Goal: Task Accomplishment & Management: Use online tool/utility

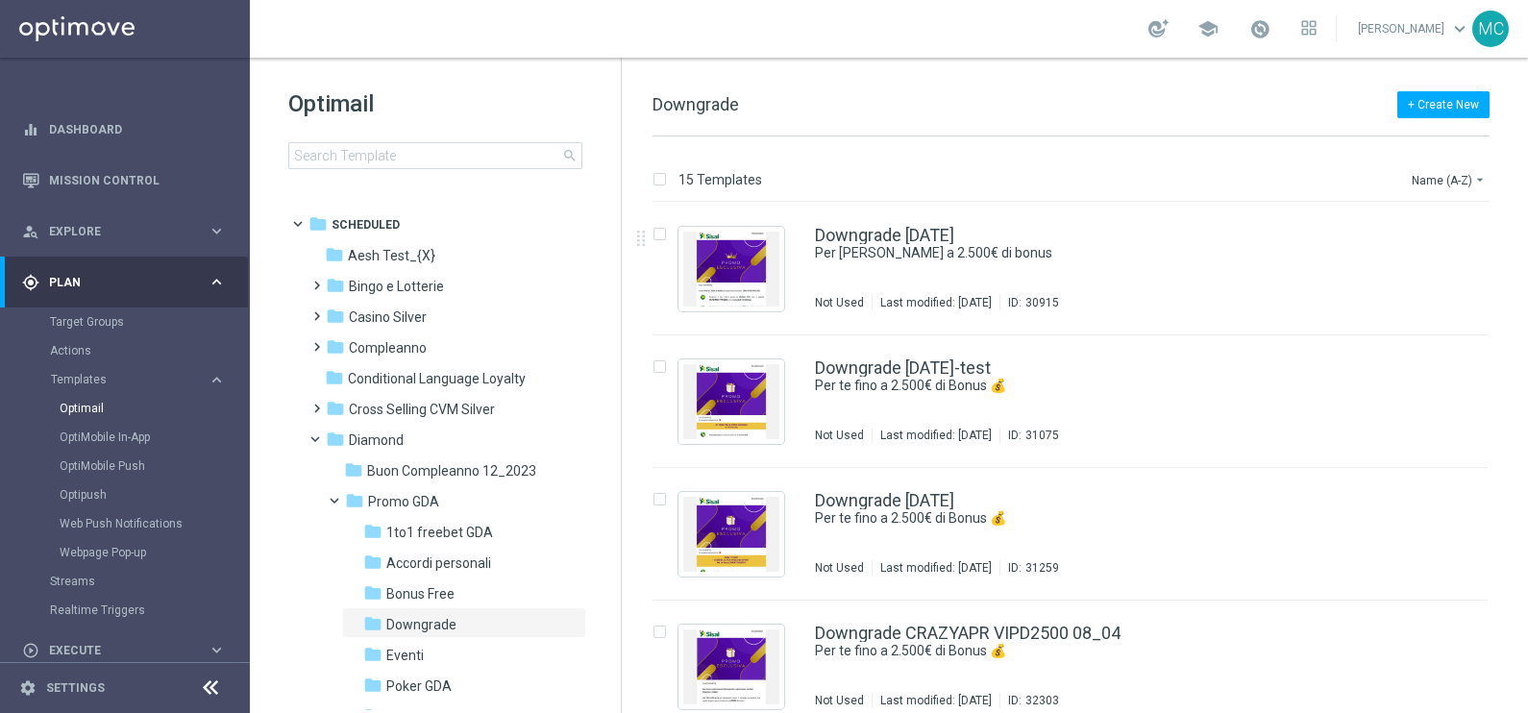
scroll to position [239, 0]
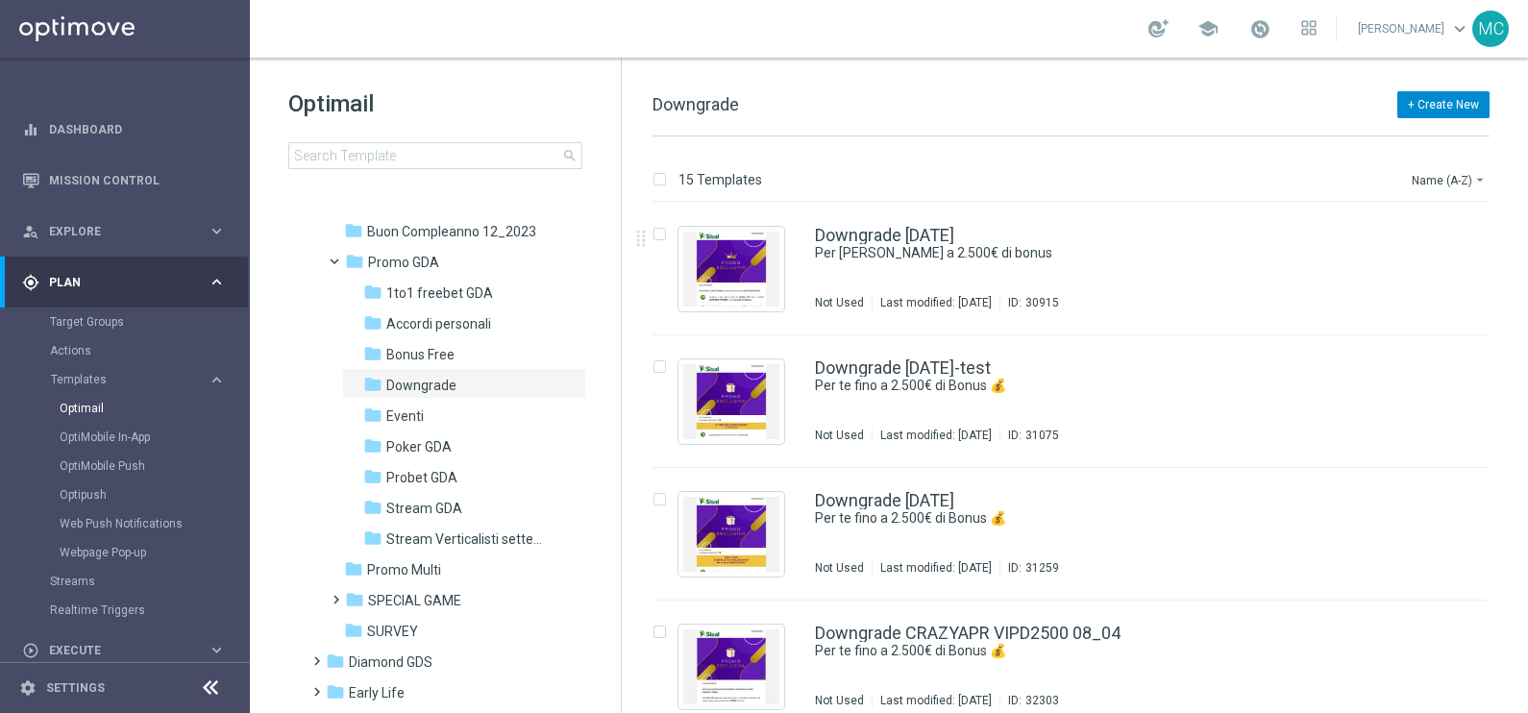
drag, startPoint x: 391, startPoint y: 408, endPoint x: 1423, endPoint y: 114, distance: 1072.3
click at [391, 408] on span "Eventi" at bounding box center [404, 416] width 37 height 17
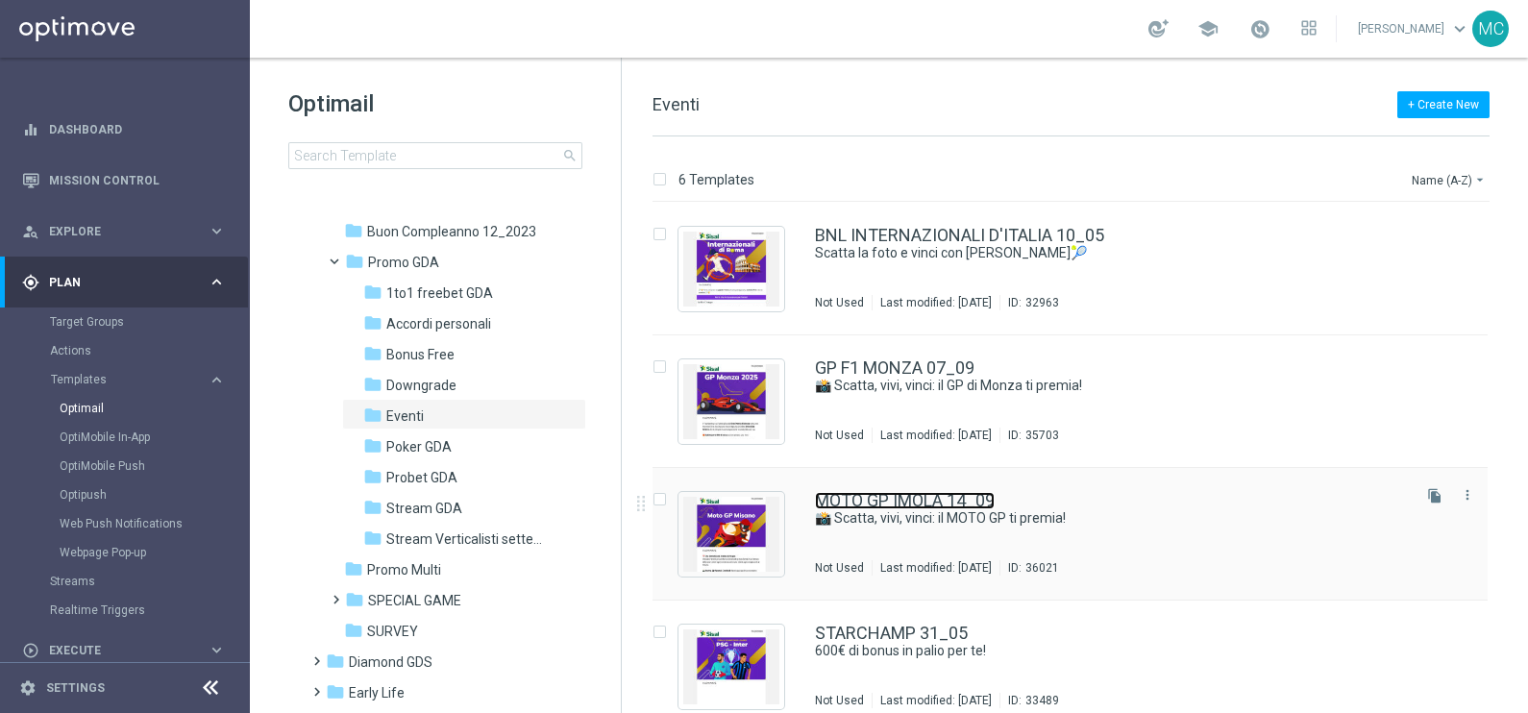
click at [910, 495] on link "MOTO GP IMOLA 14_09" at bounding box center [905, 500] width 180 height 17
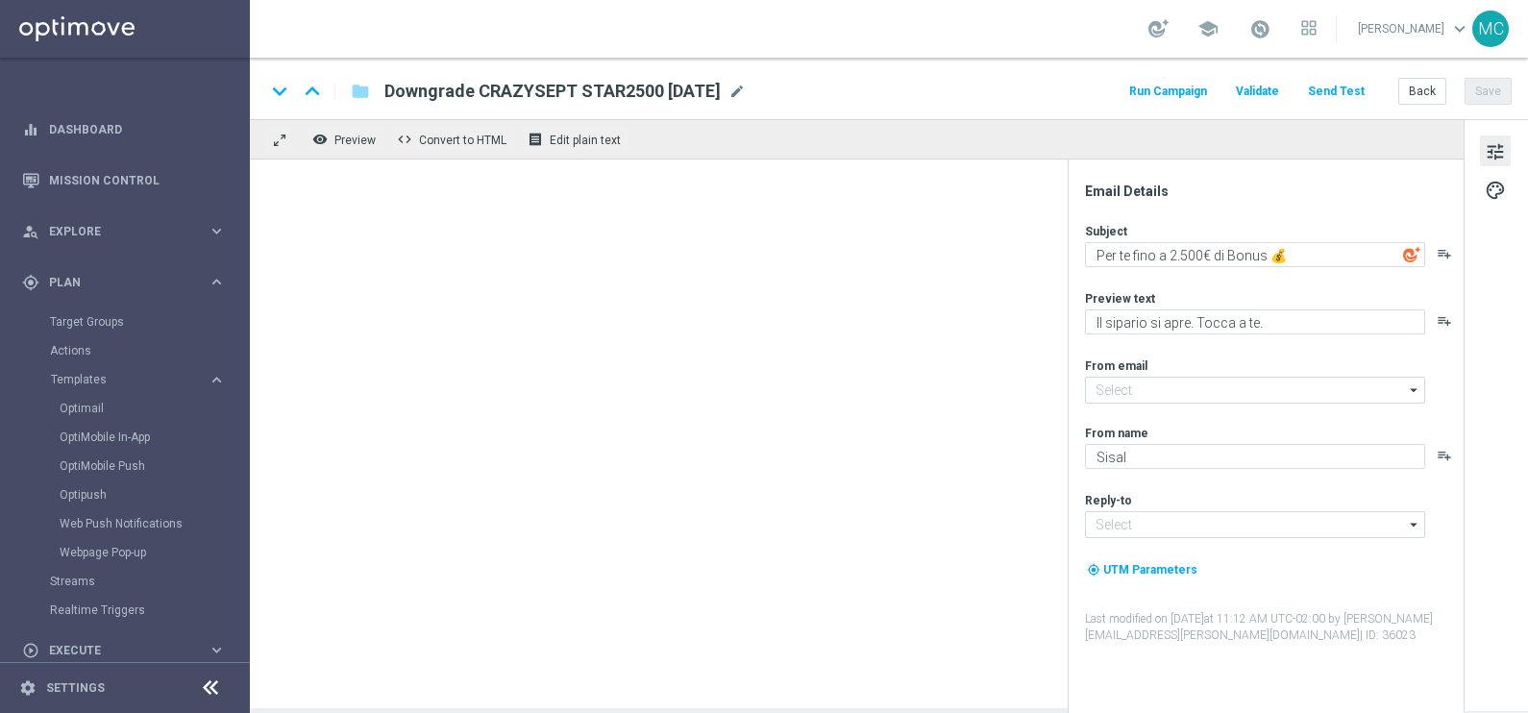
type textarea "📸 Scatta, vivi, vinci: il MOTO GP ti premia!"
type textarea "MOTO GP Imola 2025"
type input "[EMAIL_ADDRESS][DOMAIN_NAME]"
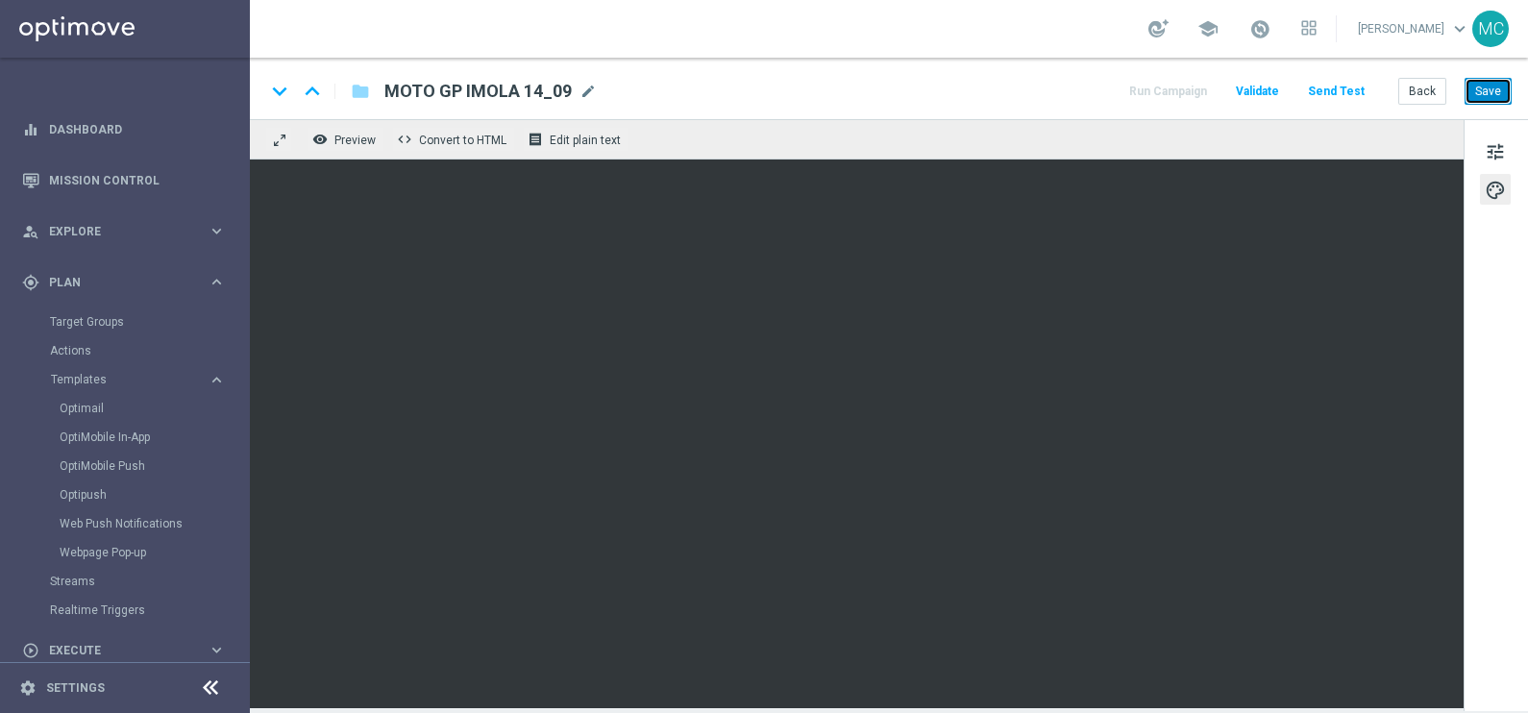
click at [1492, 95] on button "Save" at bounding box center [1488, 91] width 47 height 27
click at [1488, 153] on span "tune" at bounding box center [1495, 151] width 21 height 25
click at [1495, 85] on button "Save" at bounding box center [1488, 91] width 47 height 27
click at [872, 87] on div "keyboard_arrow_down keyboard_arrow_up folder MOTO GP IMOLA 14_09 MOTO GP IMOLA …" at bounding box center [888, 91] width 1247 height 25
click at [884, 79] on div "keyboard_arrow_down keyboard_arrow_up folder MOTO GP IMOLA 14_09 MOTO GP IMOLA …" at bounding box center [888, 91] width 1247 height 25
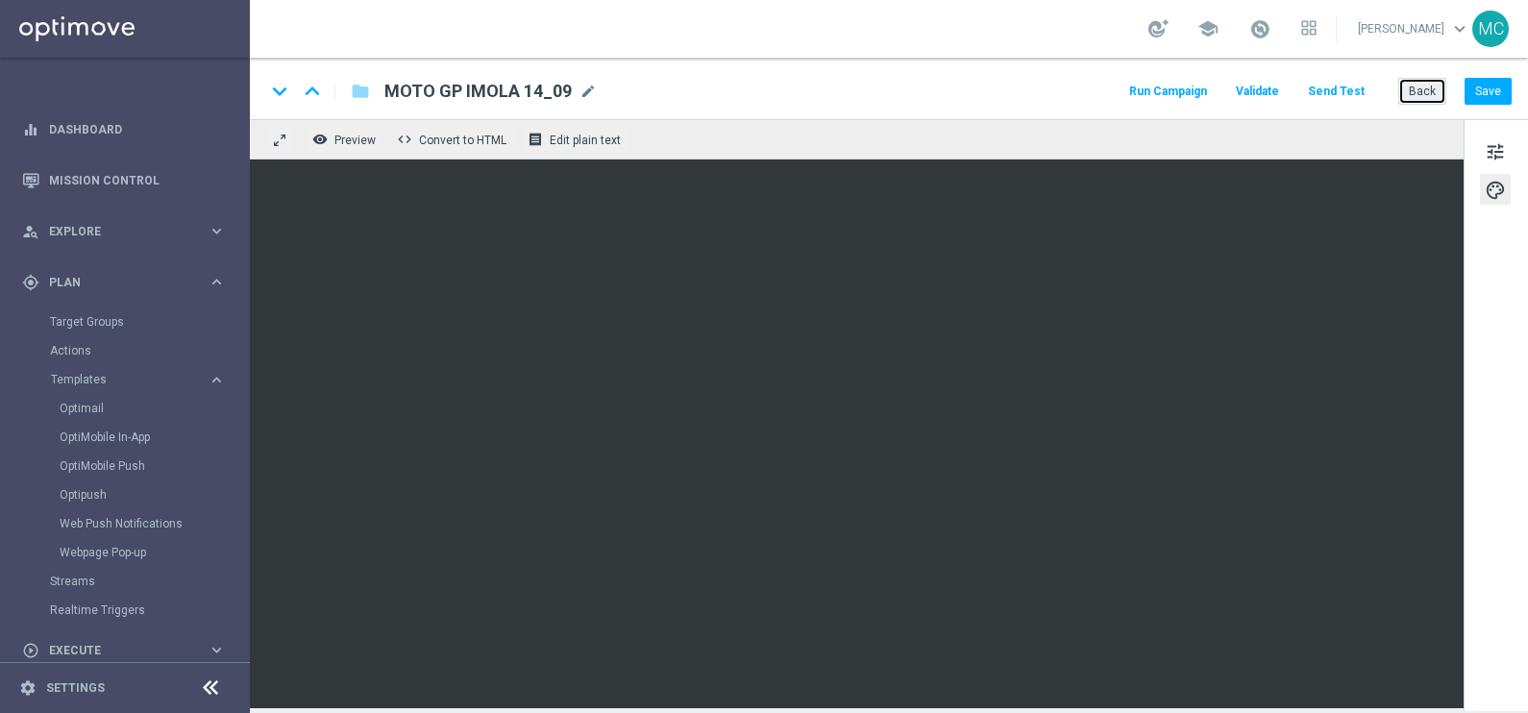
drag, startPoint x: 1415, startPoint y: 89, endPoint x: 1432, endPoint y: 56, distance: 37.8
click at [1415, 88] on button "Back" at bounding box center [1423, 91] width 48 height 27
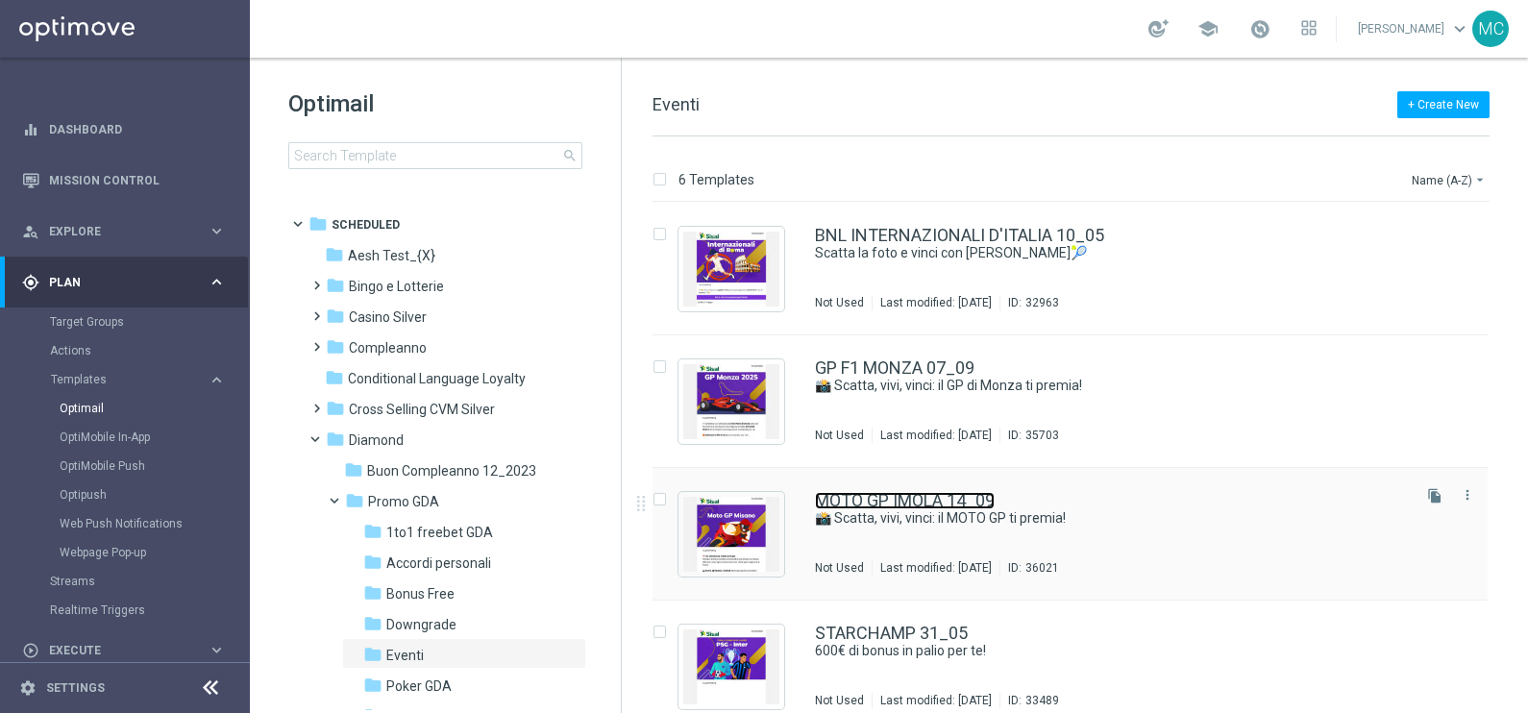
click at [979, 501] on link "MOTO GP IMOLA 14_09" at bounding box center [905, 500] width 180 height 17
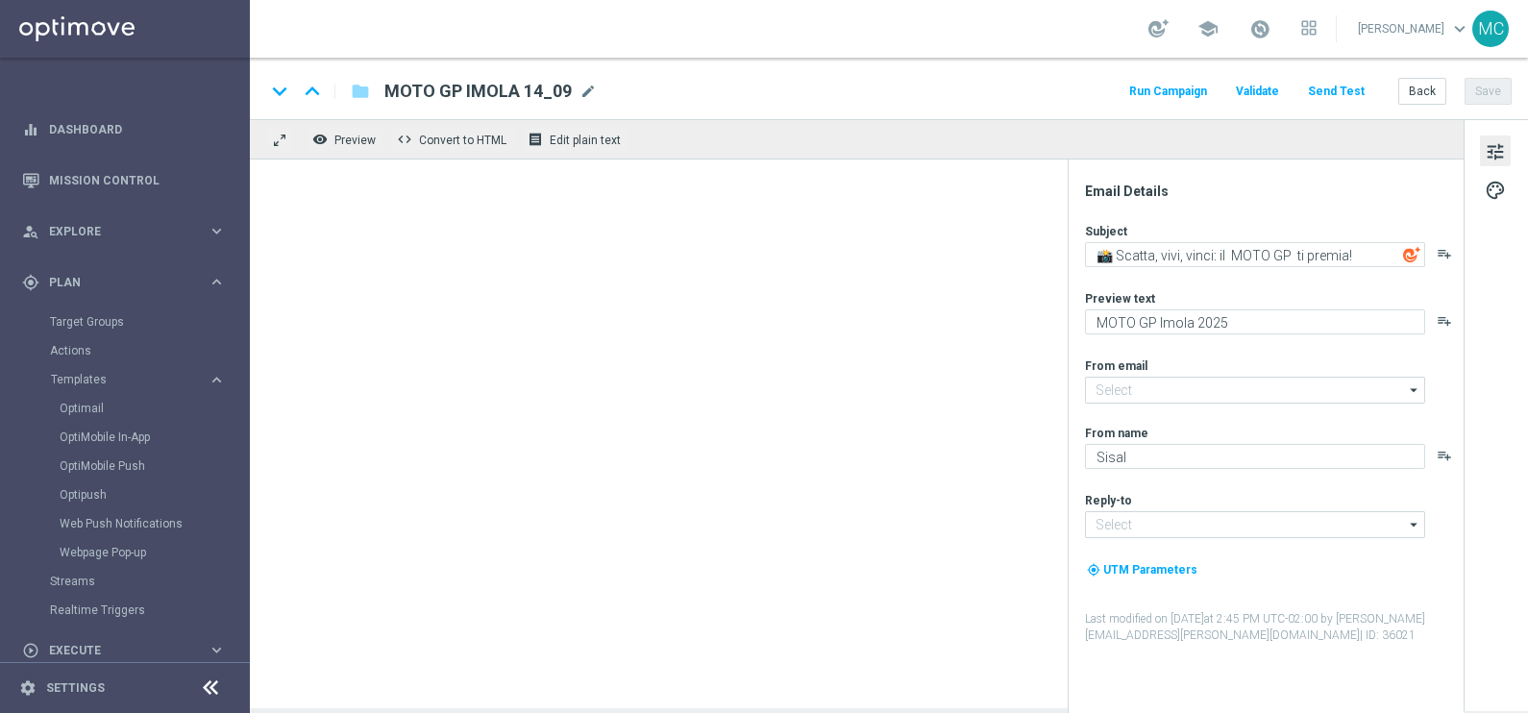
type input "[EMAIL_ADDRESS][DOMAIN_NAME]"
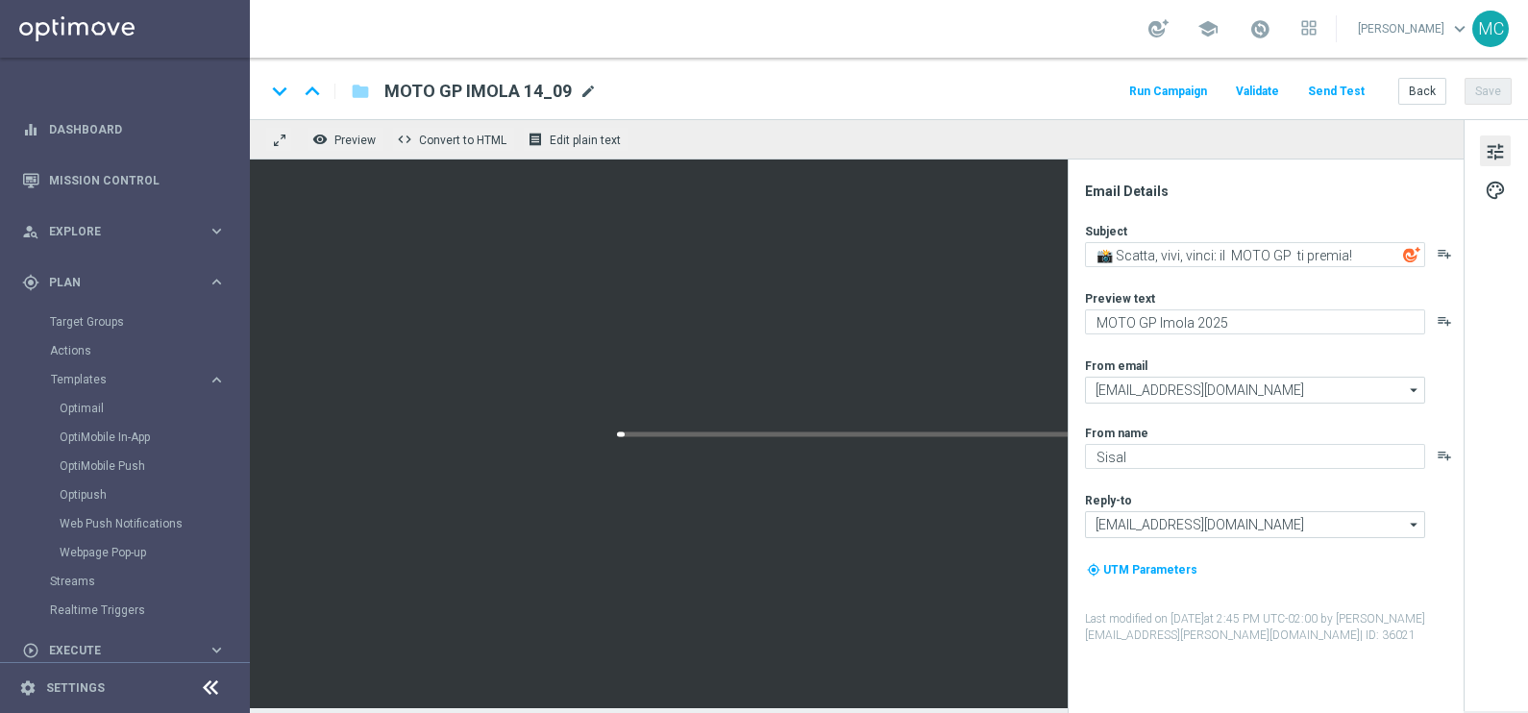
click at [580, 95] on span "mode_edit" at bounding box center [588, 91] width 17 height 17
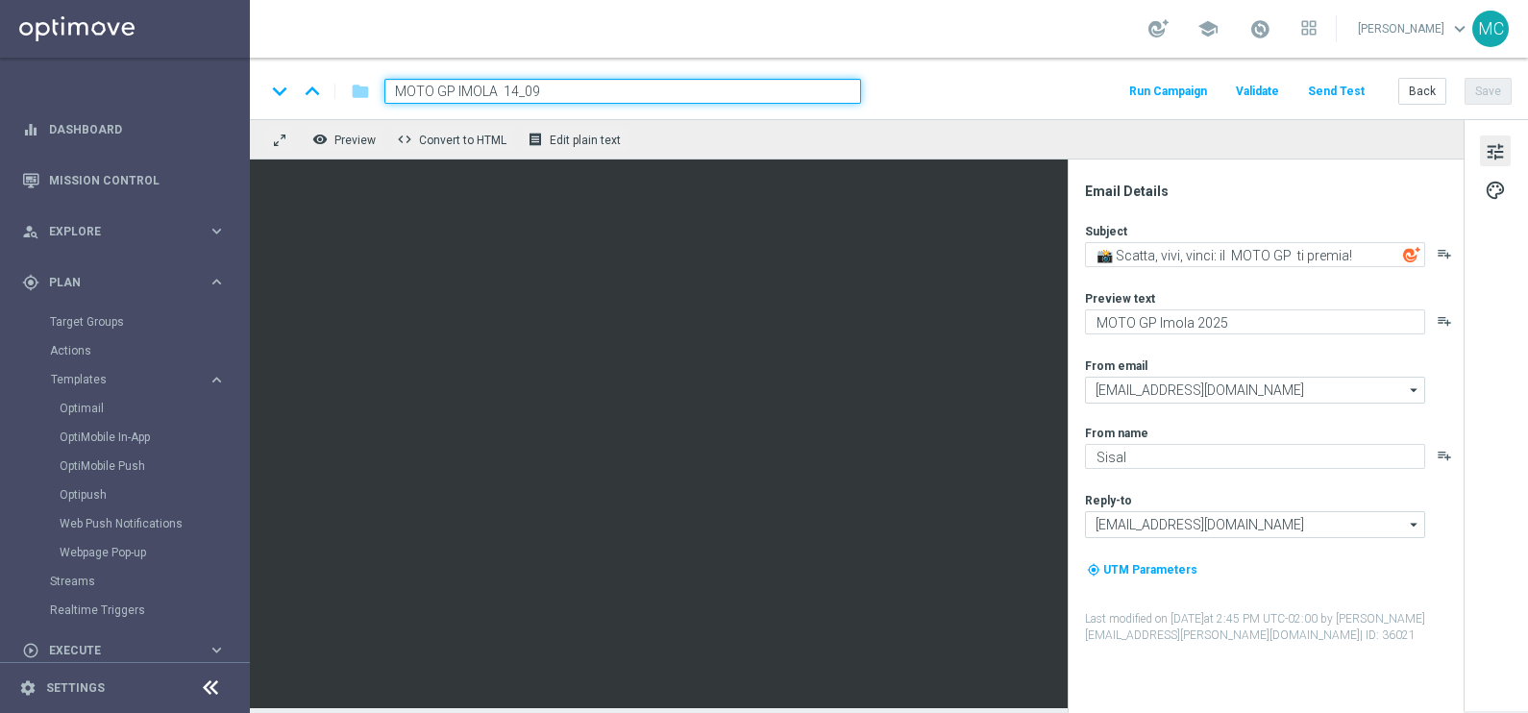
drag, startPoint x: 499, startPoint y: 87, endPoint x: 457, endPoint y: 87, distance: 42.3
click at [457, 87] on input "MOTO GP IMOLA 14_09" at bounding box center [623, 91] width 477 height 25
type input "MOTO GP MISANO 14_09"
click at [1505, 96] on button "Save" at bounding box center [1488, 91] width 47 height 27
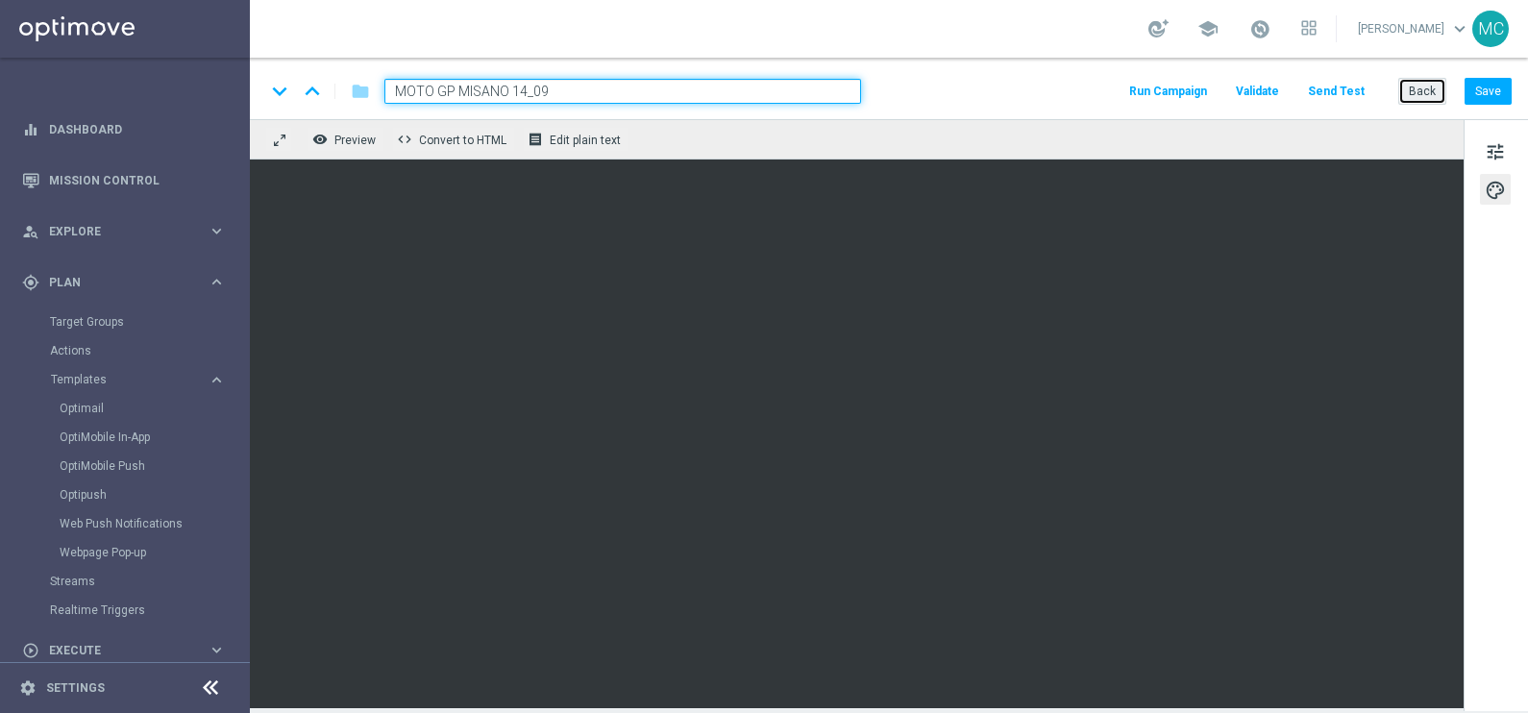
click at [1418, 88] on button "Back" at bounding box center [1423, 91] width 48 height 27
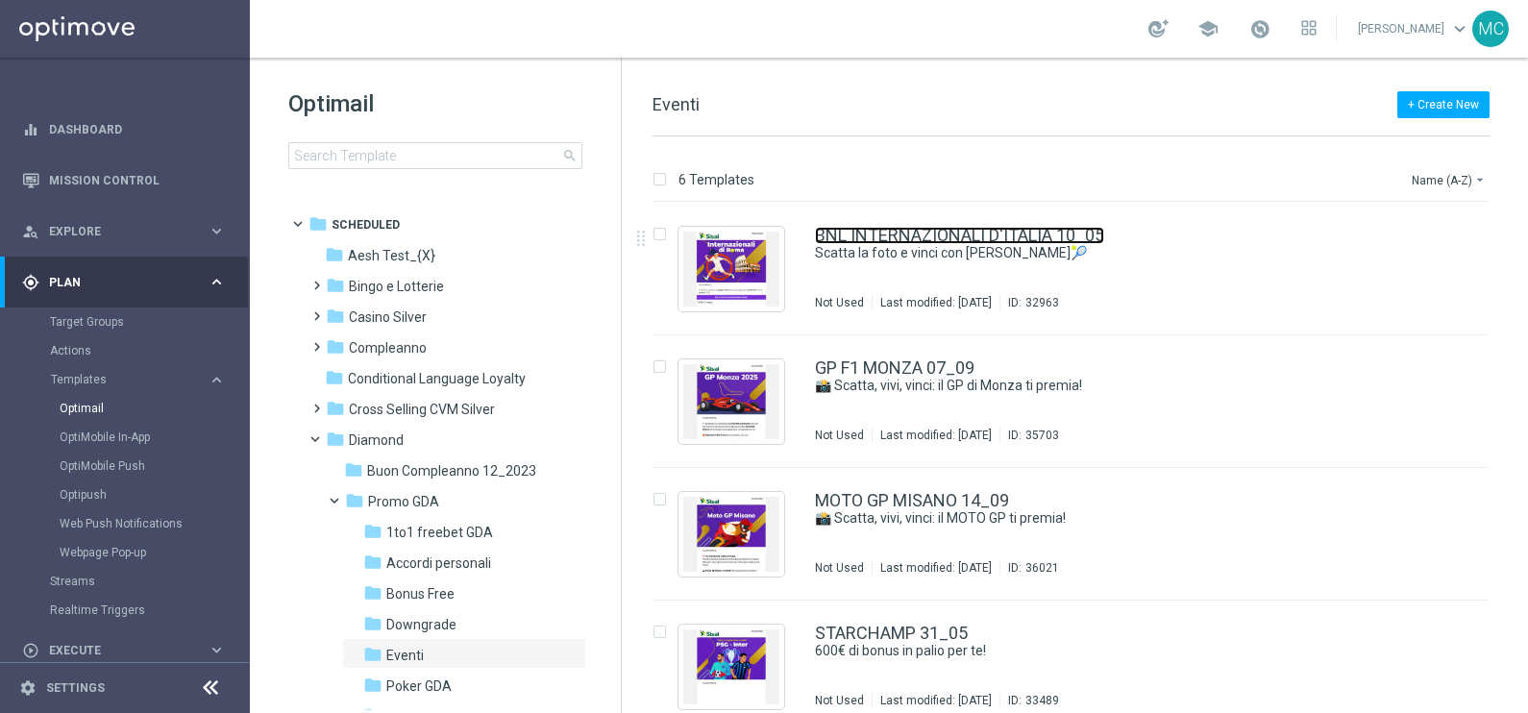
drag, startPoint x: 1052, startPoint y: 236, endPoint x: 1527, endPoint y: 365, distance: 492.3
click at [1052, 236] on link "BNL INTERNAZIONALI D'ITALIA 10_05" at bounding box center [959, 235] width 289 height 17
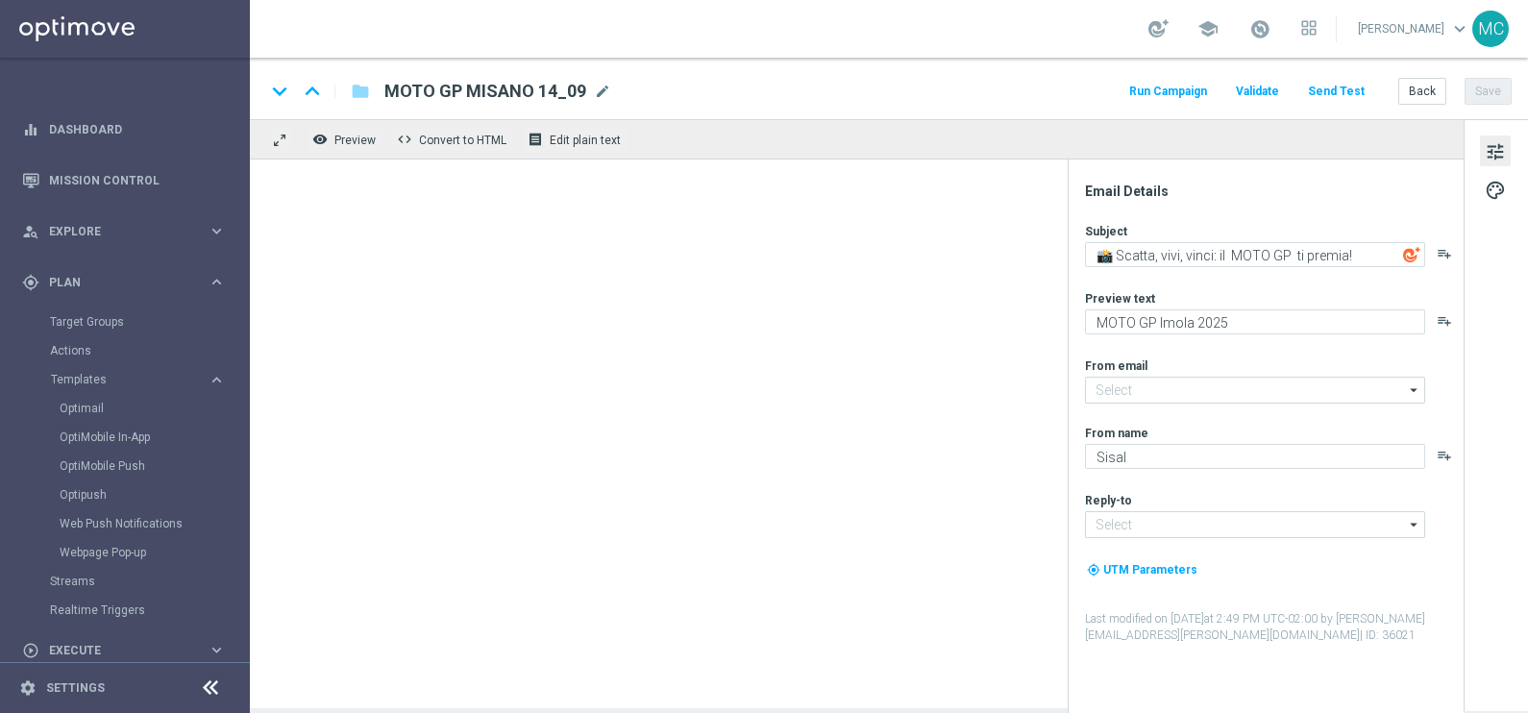
type textarea "Scatta la foto e vinci con [PERSON_NAME]🎾"
type textarea "BNL Internazionali d'Italia"
type input "[EMAIL_ADDRESS][DOMAIN_NAME]"
